Goal: Information Seeking & Learning: Learn about a topic

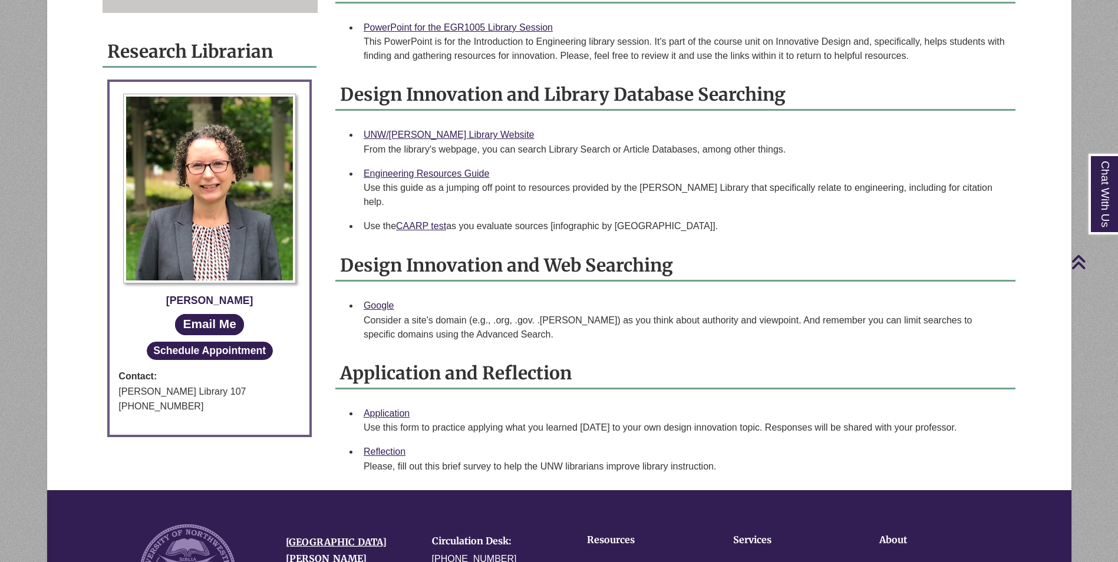
scroll to position [364, 0]
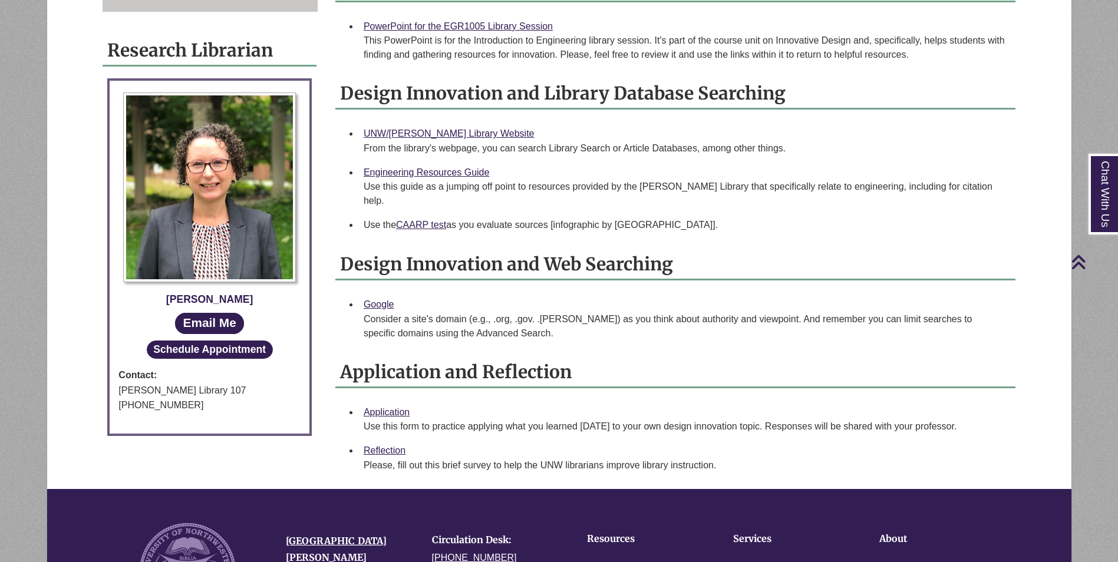
click at [493, 459] on div "Please, fill out this brief survey to help ​the UNW librarians improve library …" at bounding box center [685, 466] width 643 height 14
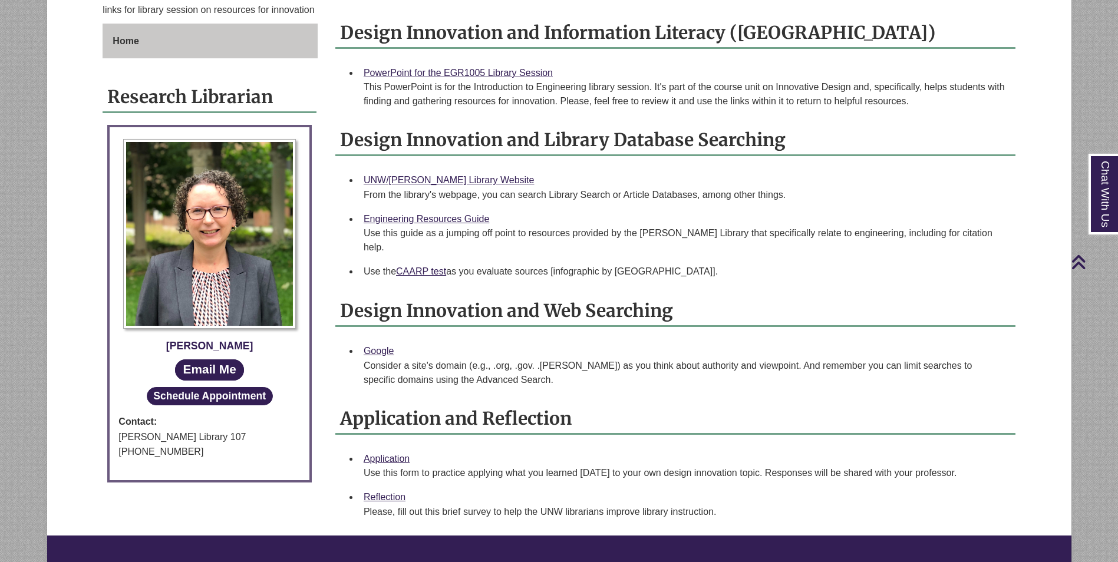
scroll to position [246, 0]
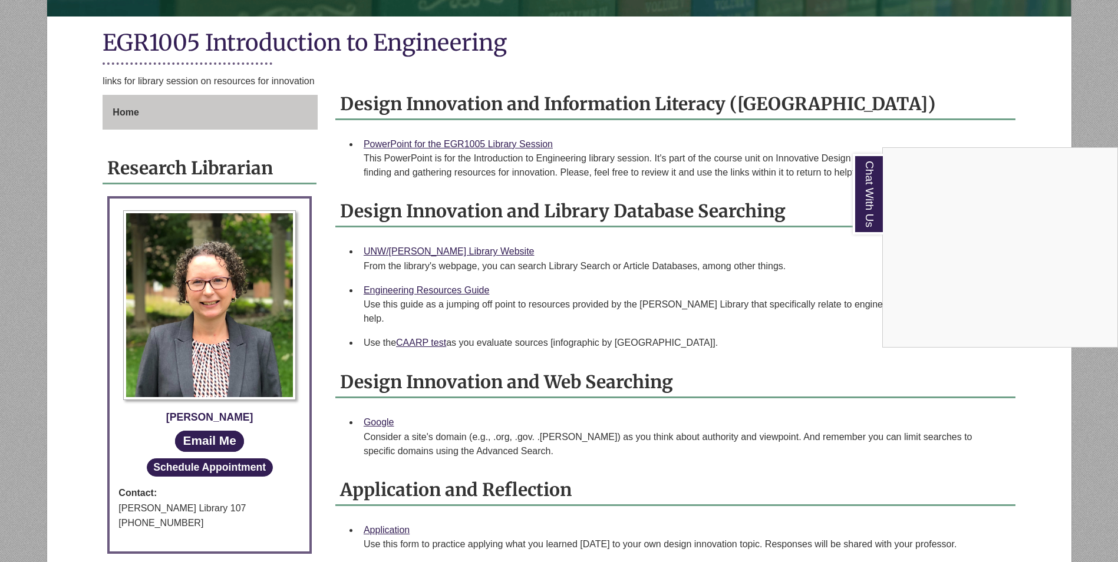
drag, startPoint x: 99, startPoint y: 102, endPoint x: 169, endPoint y: 110, distance: 70.0
click at [169, 110] on div "Chat With Us" at bounding box center [559, 281] width 1118 height 562
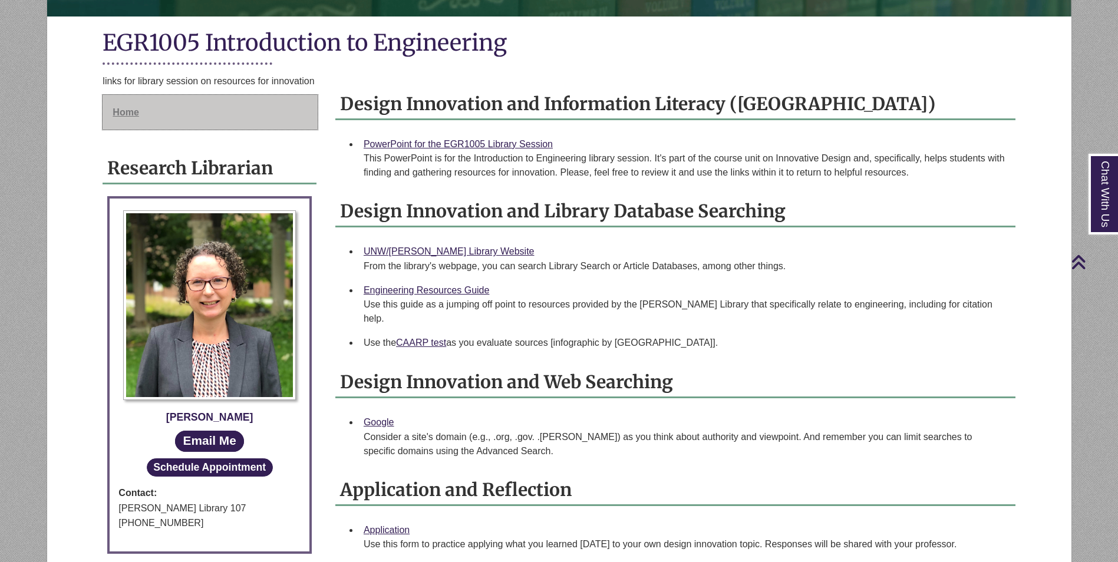
click at [207, 124] on link "Home" at bounding box center [210, 112] width 215 height 35
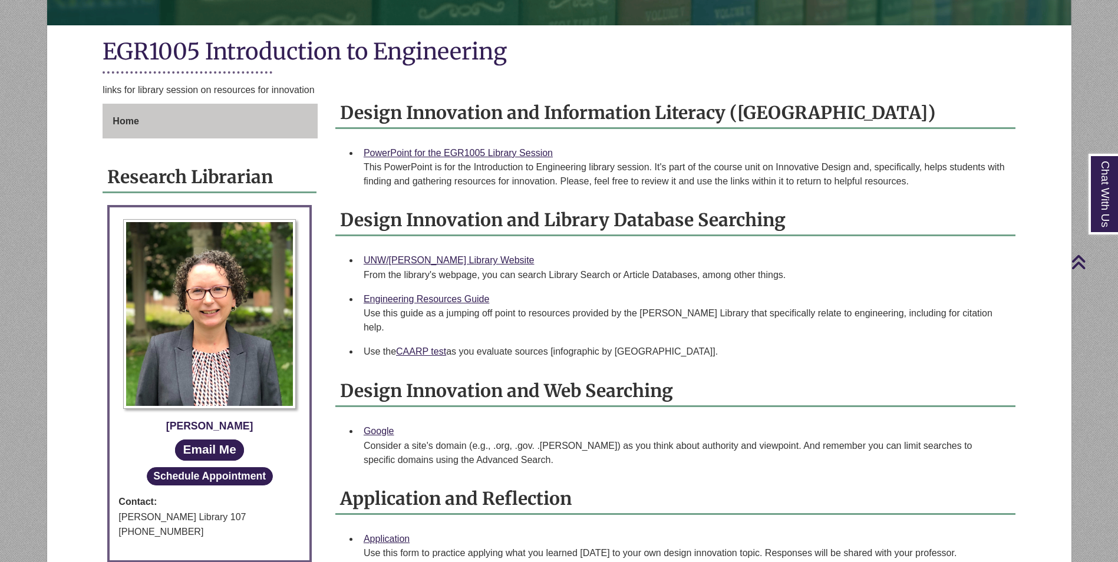
scroll to position [236, 0]
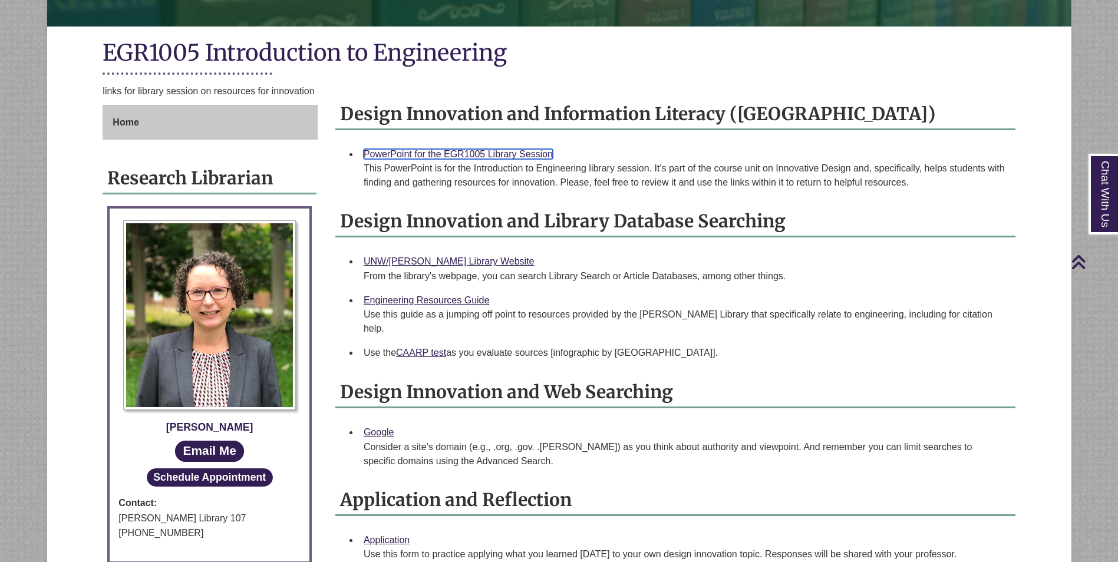
click at [465, 153] on link "PowerPoint for the EGR1005 Library Session" at bounding box center [458, 154] width 189 height 10
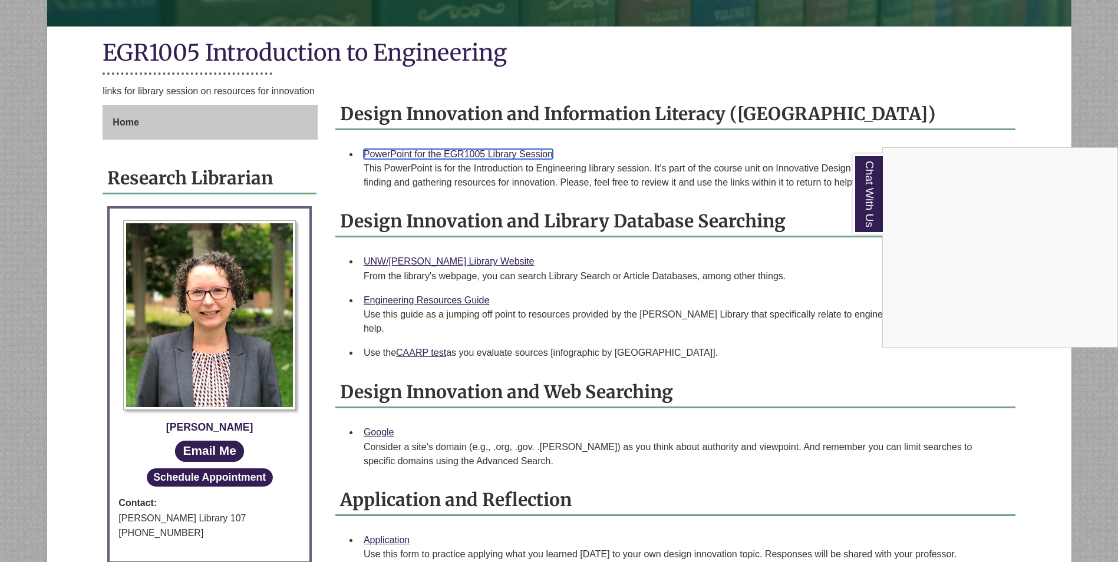
scroll to position [295, 0]
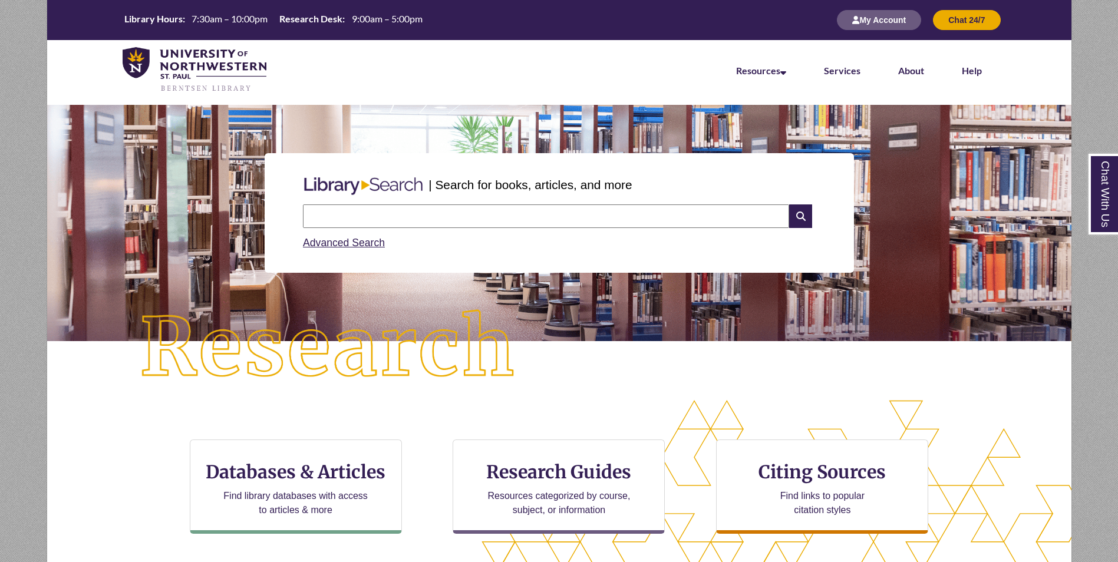
click at [426, 217] on input "text" at bounding box center [546, 217] width 486 height 24
click at [347, 202] on div "Search Advanced Search" at bounding box center [559, 228] width 522 height 56
click at [340, 231] on div "Advanced Search" at bounding box center [559, 239] width 512 height 23
click at [344, 218] on input "text" at bounding box center [546, 217] width 486 height 24
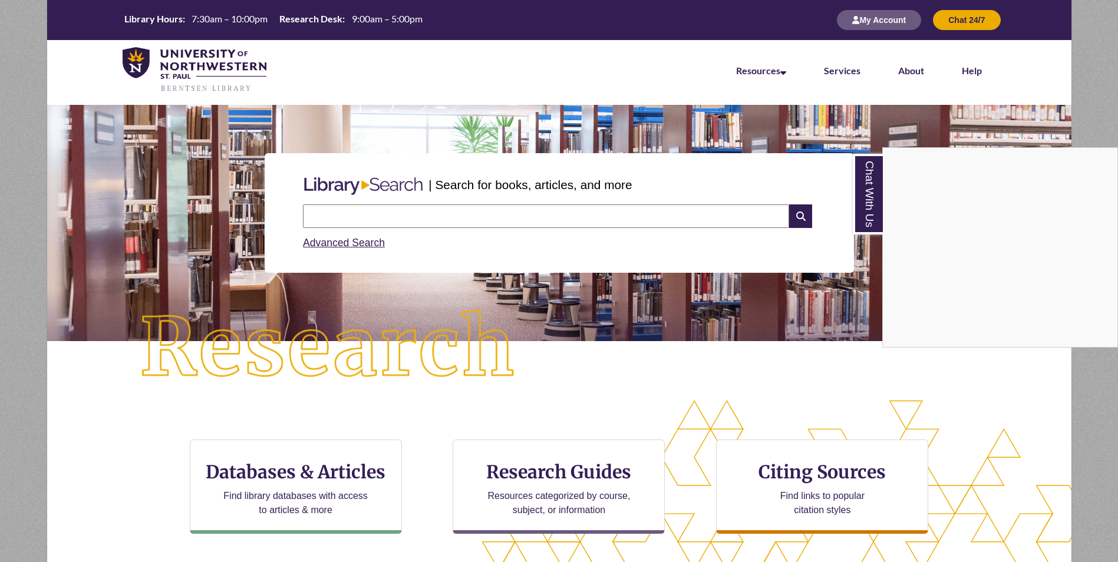
click at [802, 238] on div "Chat With Us" at bounding box center [559, 281] width 1118 height 562
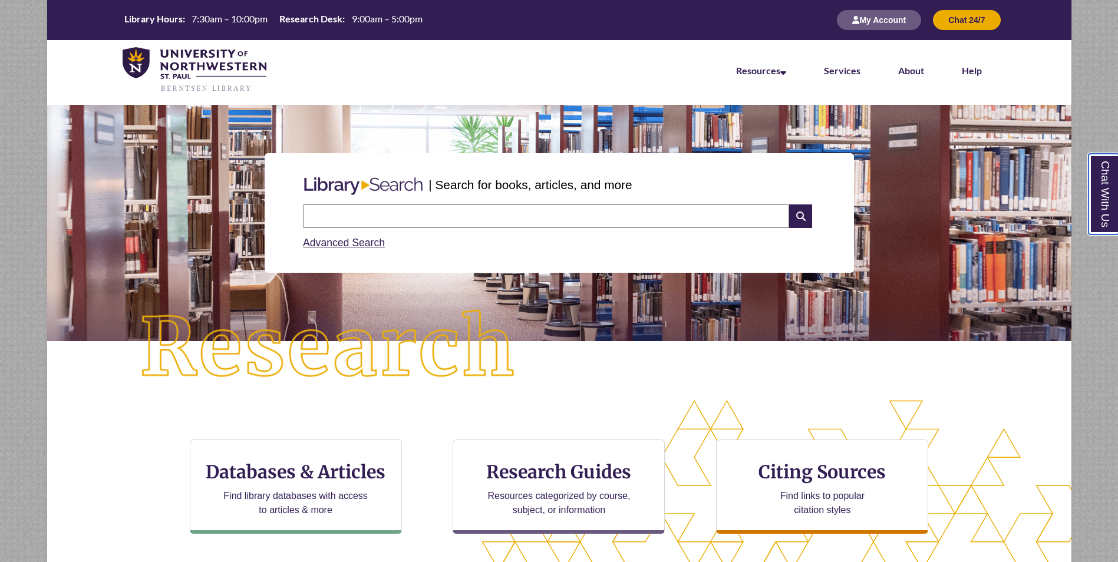
click at [1103, 211] on link "Chat With Us" at bounding box center [1104, 194] width 30 height 81
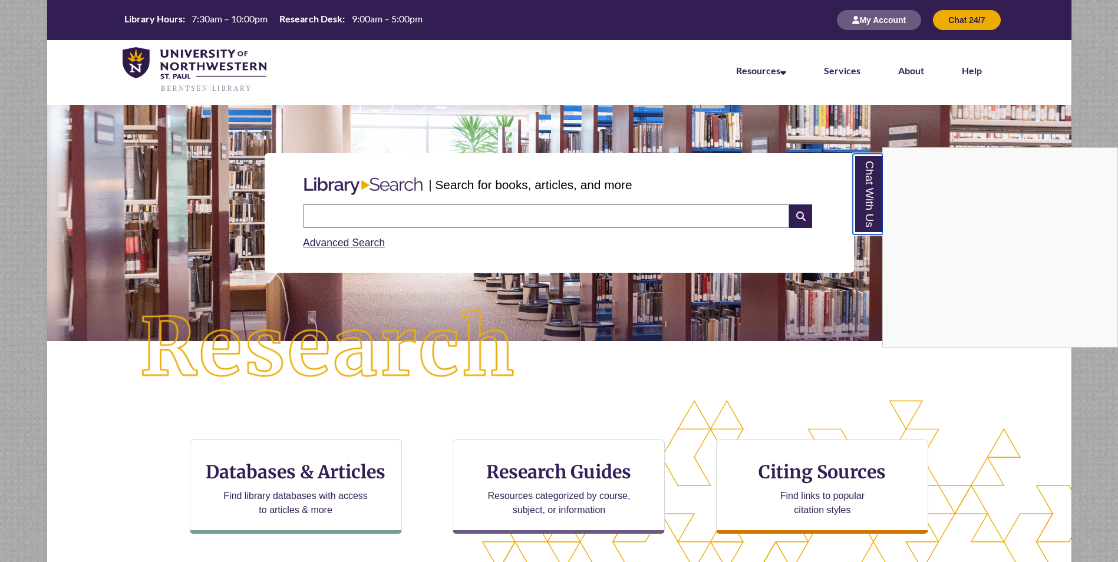
click at [862, 175] on link "Chat With Us" at bounding box center [868, 194] width 30 height 81
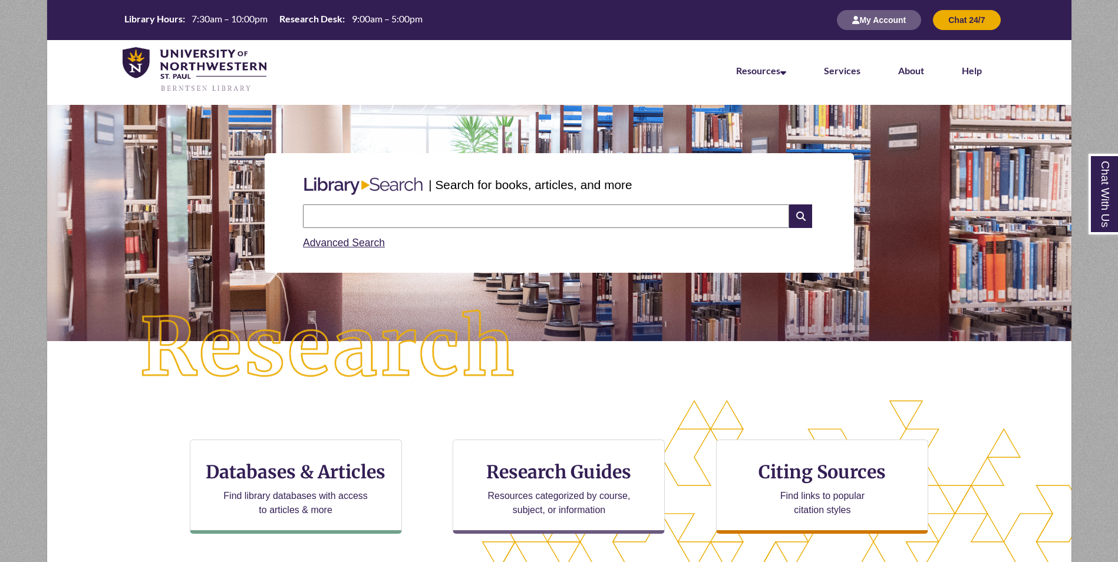
click at [696, 207] on input "text" at bounding box center [546, 217] width 486 height 24
click at [652, 223] on input "text" at bounding box center [546, 217] width 486 height 24
click at [623, 219] on input "text" at bounding box center [546, 217] width 486 height 24
type input "**********"
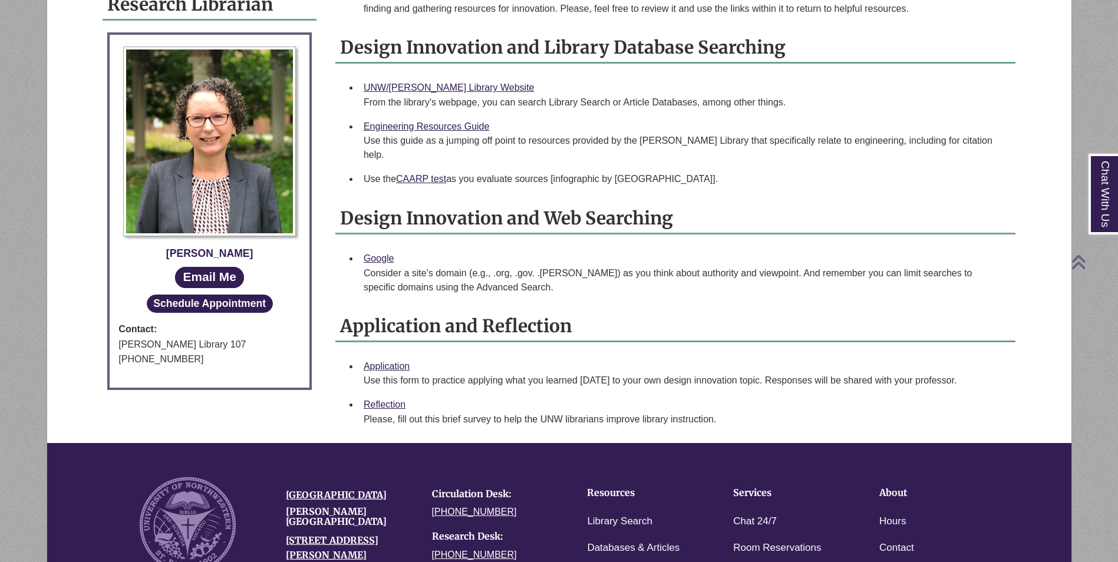
scroll to position [413, 0]
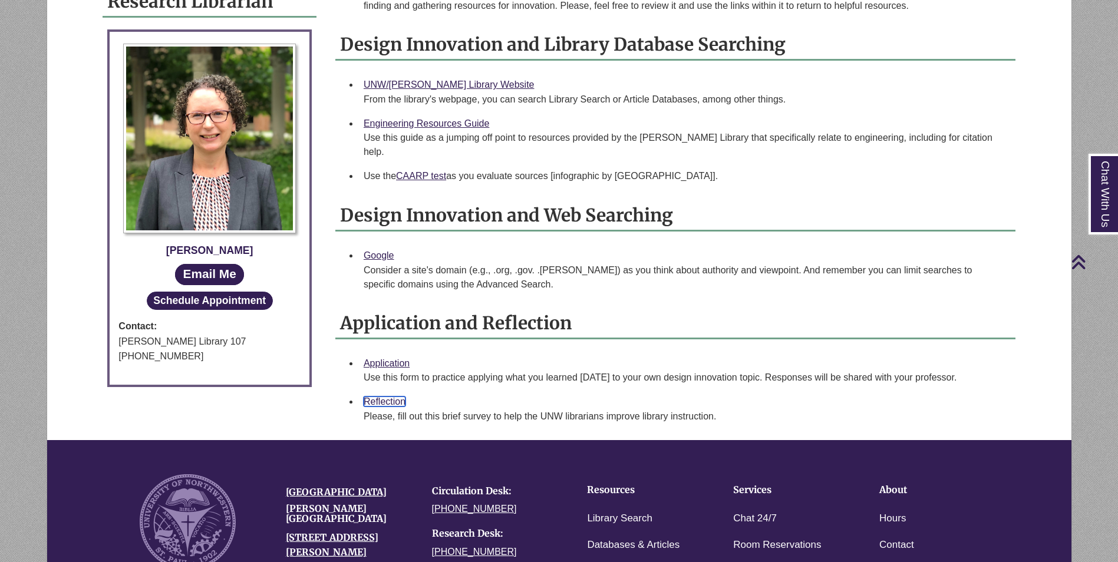
click at [384, 397] on link "Reflection" at bounding box center [385, 402] width 42 height 10
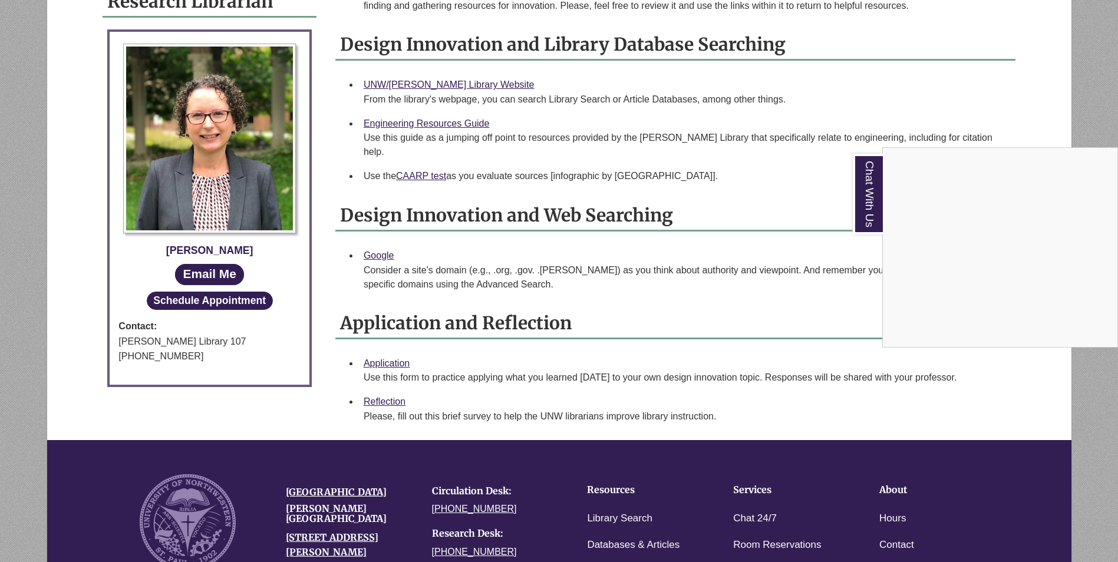
click at [391, 344] on div "Chat With Us" at bounding box center [559, 281] width 1118 height 562
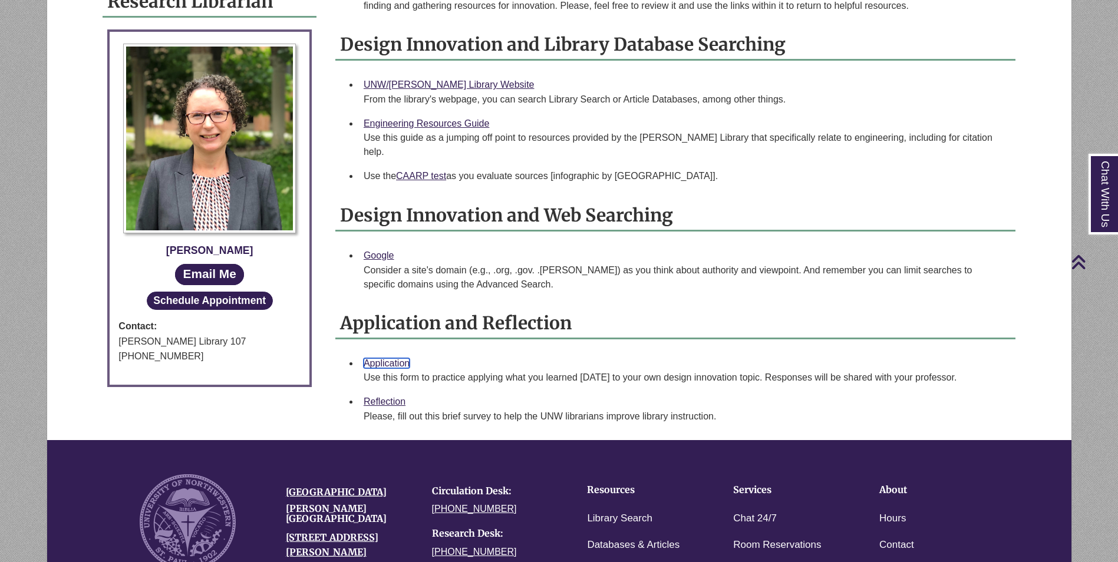
click at [391, 358] on link "Application" at bounding box center [387, 363] width 46 height 10
drag, startPoint x: 393, startPoint y: 261, endPoint x: 473, endPoint y: 256, distance: 80.3
click at [473, 264] on div "Consider a site's domain (e.g., .org, .gov. .[PERSON_NAME]) as you think about …" at bounding box center [685, 278] width 643 height 28
drag, startPoint x: 473, startPoint y: 256, endPoint x: 556, endPoint y: 265, distance: 83.0
click at [556, 265] on div "Consider a site's domain (e.g., .org, .gov. .[PERSON_NAME]) as you think about …" at bounding box center [685, 278] width 643 height 28
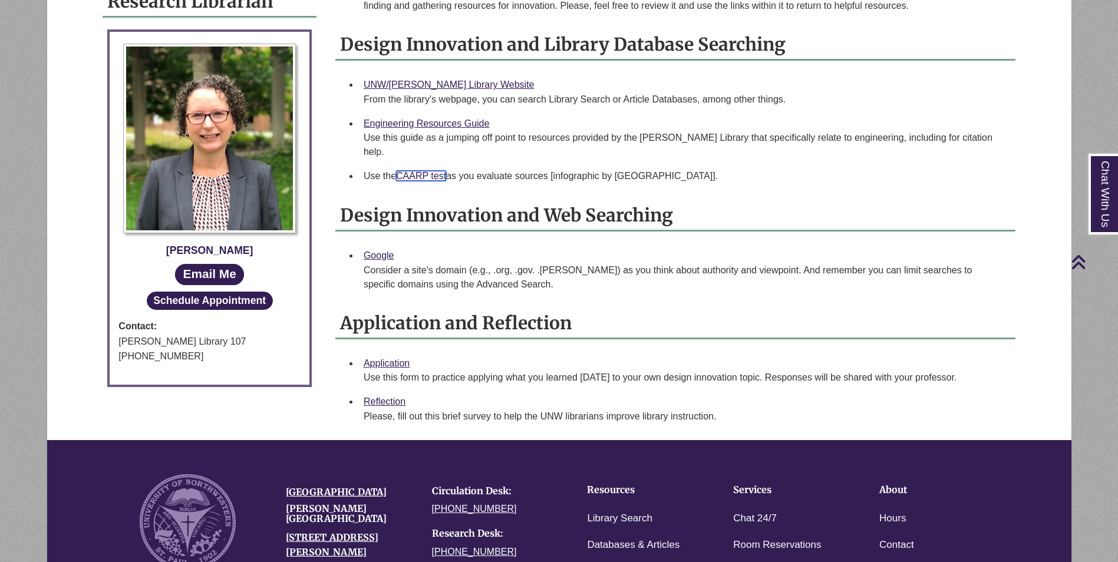
click at [417, 171] on link "CAARP test" at bounding box center [421, 176] width 50 height 10
click at [378, 397] on link "Reflection" at bounding box center [385, 402] width 42 height 10
